Goal: Information Seeking & Learning: Learn about a topic

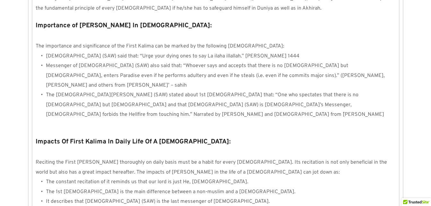
scroll to position [619, 0]
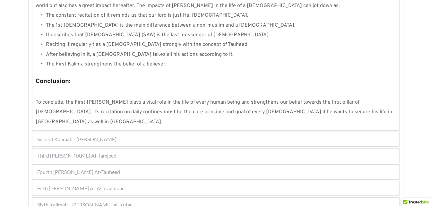
click at [169, 165] on div "Fourth [PERSON_NAME] At-Tauheed" at bounding box center [215, 172] width 366 height 14
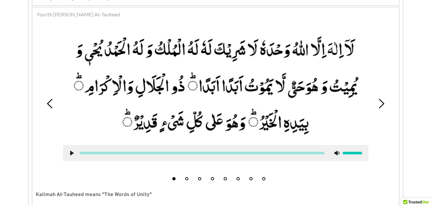
scroll to position [194, 0]
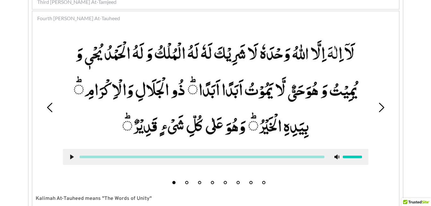
click at [382, 109] on use at bounding box center [380, 108] width 5 height 10
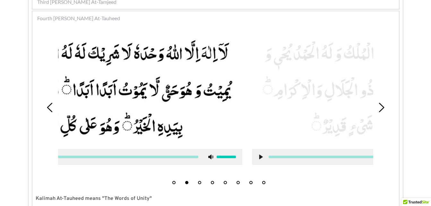
click at [382, 109] on use at bounding box center [380, 108] width 5 height 10
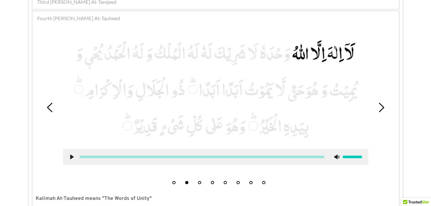
click at [382, 109] on use at bounding box center [380, 108] width 5 height 10
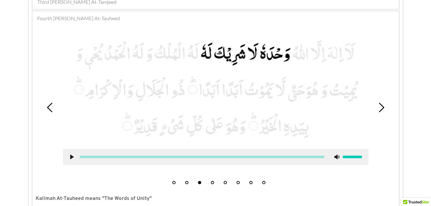
click at [382, 109] on use at bounding box center [380, 108] width 5 height 10
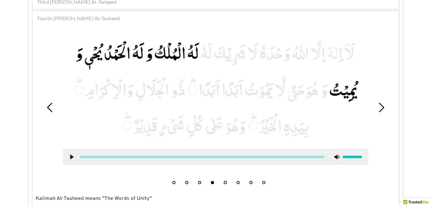
click at [382, 109] on use at bounding box center [380, 108] width 5 height 10
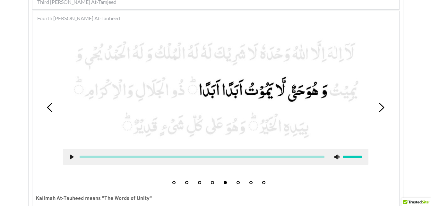
click at [382, 109] on use at bounding box center [380, 108] width 5 height 10
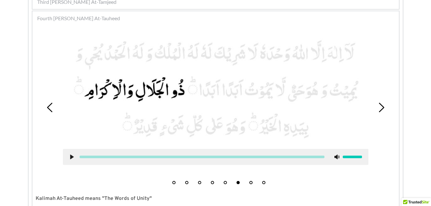
click at [382, 109] on use at bounding box center [380, 108] width 5 height 10
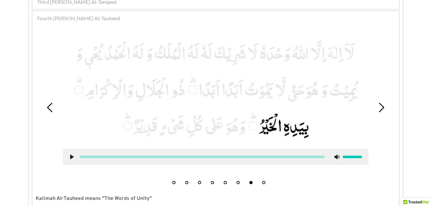
click at [382, 109] on use at bounding box center [380, 108] width 5 height 10
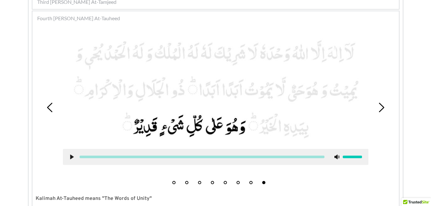
click at [48, 104] on icon at bounding box center [50, 108] width 10 height 10
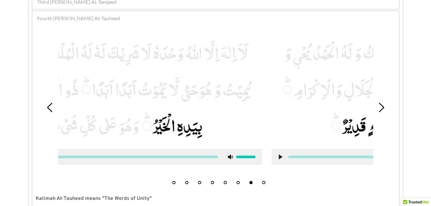
click at [48, 104] on icon at bounding box center [50, 108] width 10 height 10
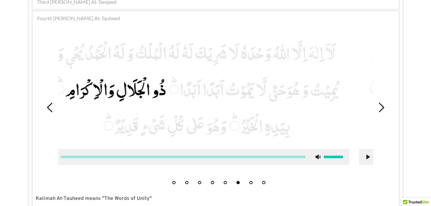
click at [48, 104] on icon at bounding box center [50, 108] width 10 height 10
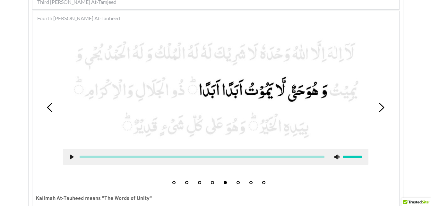
click at [48, 104] on icon at bounding box center [50, 108] width 10 height 10
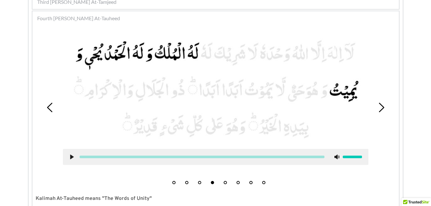
click at [89, 138] on picture at bounding box center [215, 89] width 305 height 106
click at [72, 157] on use at bounding box center [72, 157] width 4 height 5
